Goal: Find specific page/section: Find specific page/section

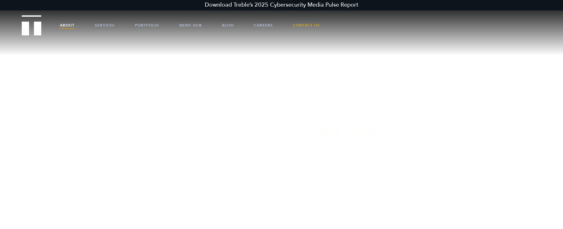
click at [71, 24] on link "About" at bounding box center [67, 25] width 15 height 19
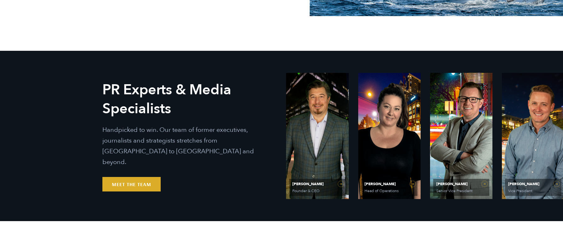
scroll to position [352, 0]
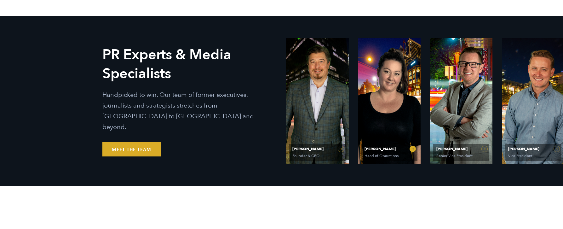
click at [384, 107] on link "[PERSON_NAME] Head of Operations" at bounding box center [389, 101] width 62 height 126
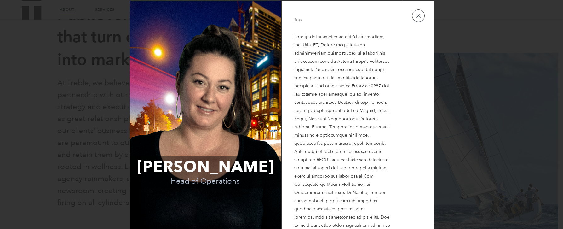
scroll to position [0, 0]
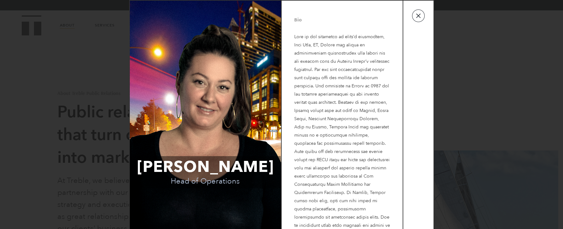
click at [415, 18] on button "button" at bounding box center [418, 15] width 13 height 13
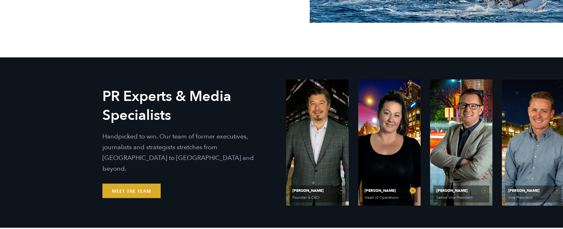
scroll to position [312, 0]
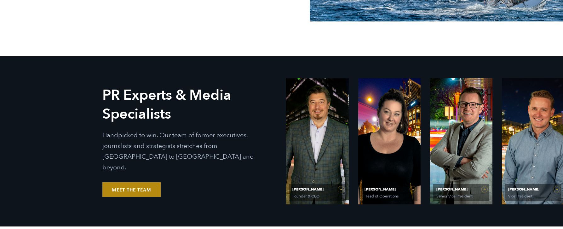
click at [133, 187] on link "Meet the Team" at bounding box center [131, 189] width 58 height 14
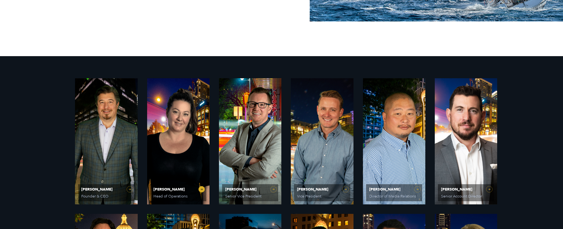
click at [154, 148] on link "Olivia Gardner Head of Operations" at bounding box center [178, 141] width 62 height 126
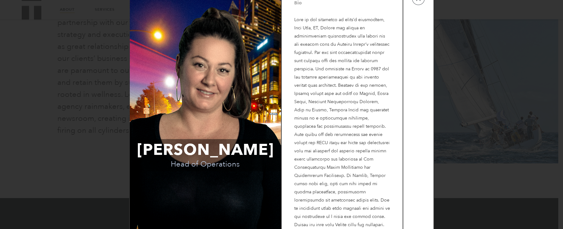
scroll to position [0, 0]
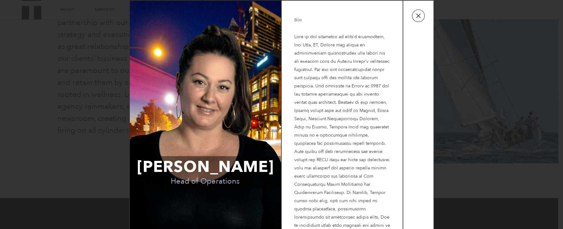
click at [412, 20] on button "button" at bounding box center [418, 15] width 13 height 13
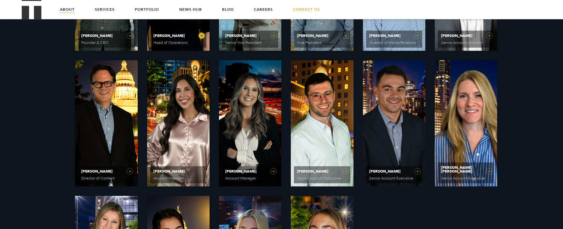
scroll to position [391, 0]
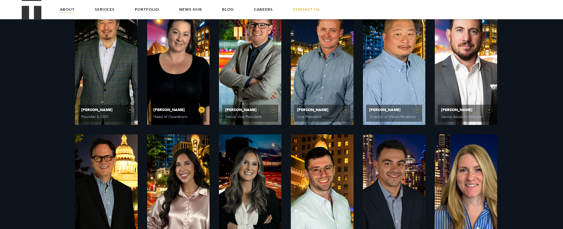
click at [201, 113] on link "Olivia Gardner Head of Operations" at bounding box center [178, 62] width 62 height 126
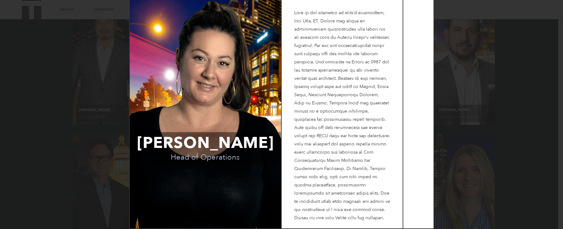
scroll to position [0, 0]
